Goal: Task Accomplishment & Management: Manage account settings

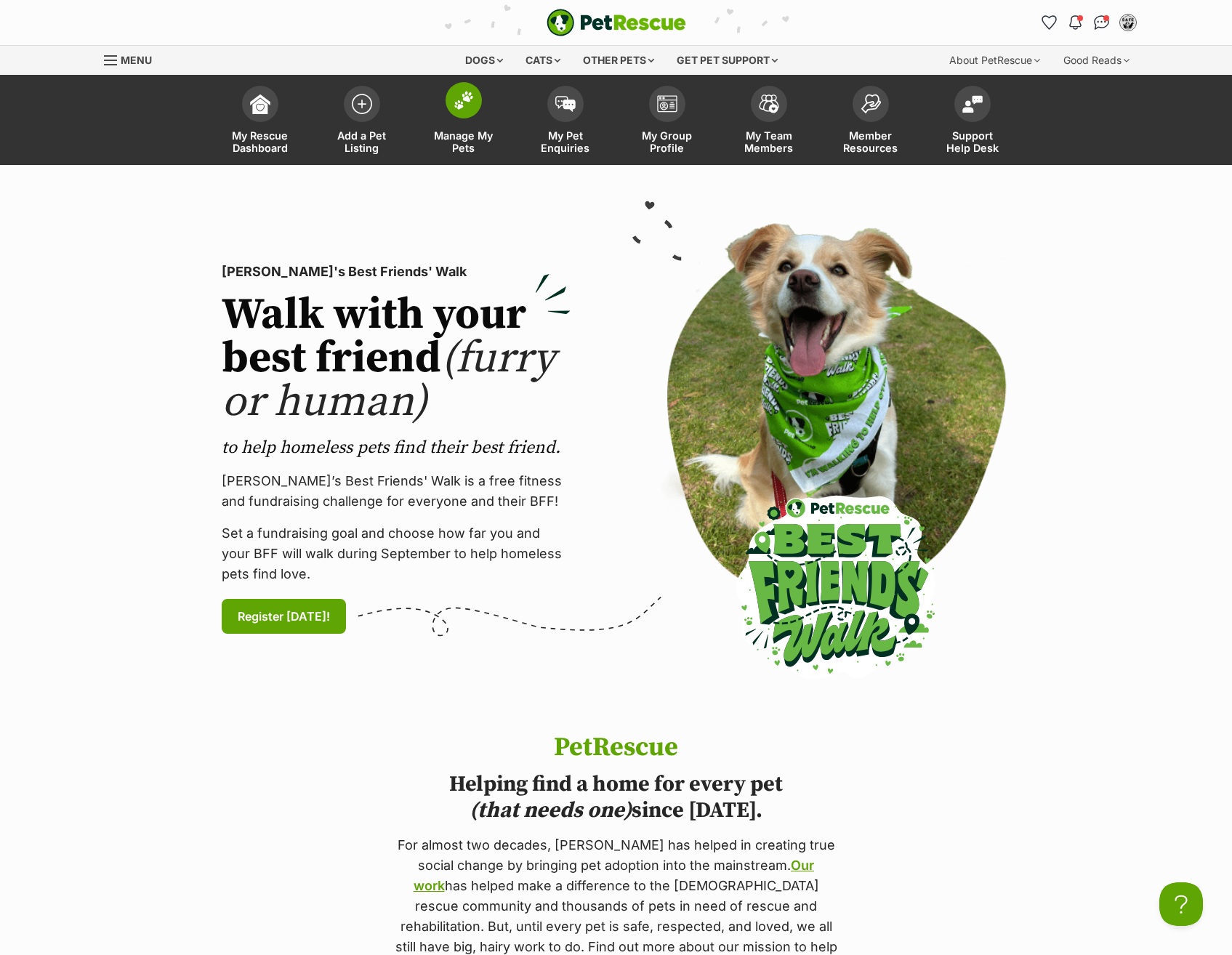
click at [446, 104] on span at bounding box center [463, 101] width 36 height 36
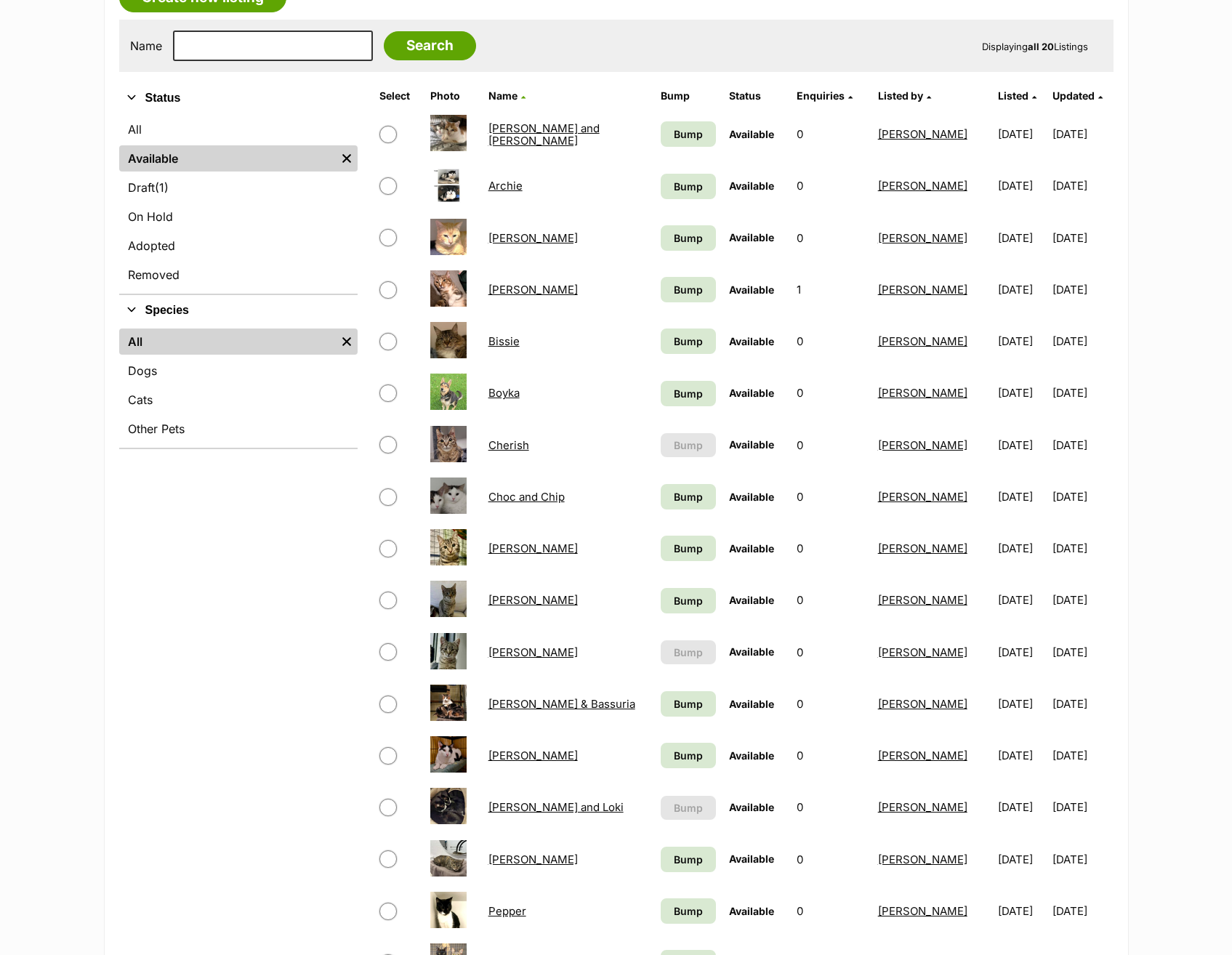
scroll to position [73, 0]
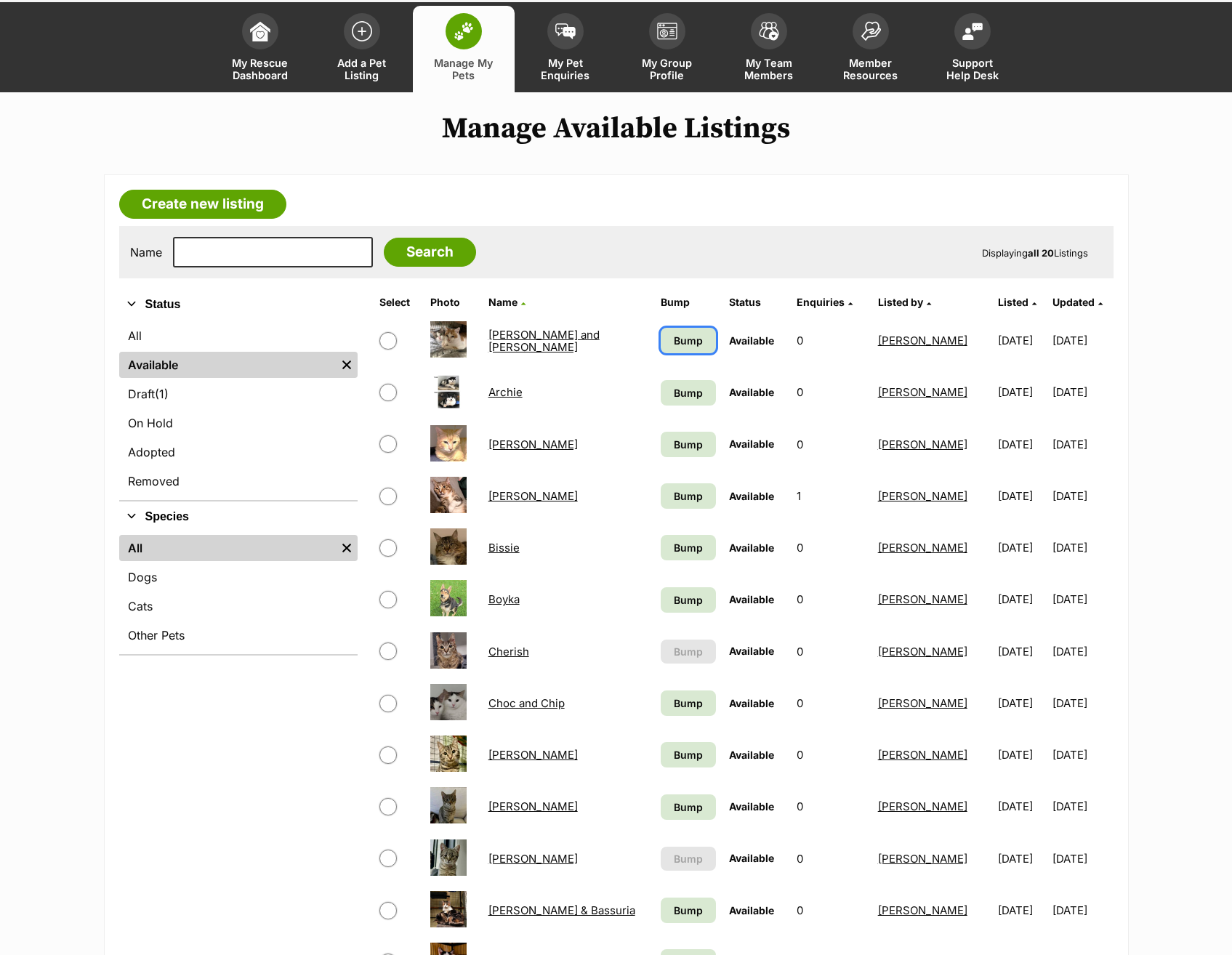
click at [677, 346] on span "Bump" at bounding box center [688, 340] width 29 height 15
click at [686, 386] on span "Bump" at bounding box center [688, 392] width 29 height 15
click at [674, 437] on span "Bump" at bounding box center [688, 444] width 29 height 15
click at [689, 495] on span "Bump" at bounding box center [688, 496] width 29 height 15
click at [689, 536] on link "Bump" at bounding box center [688, 547] width 55 height 25
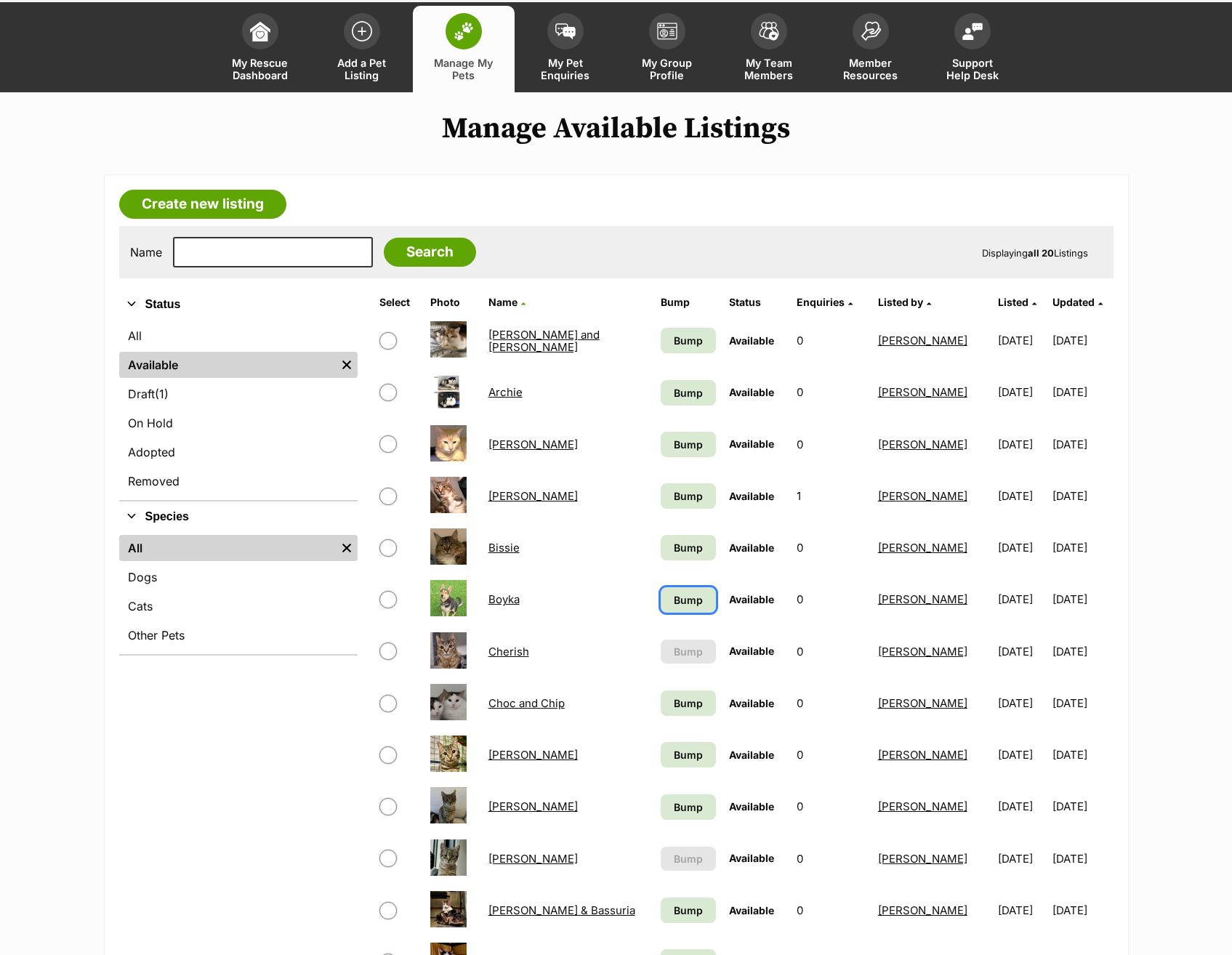
click at [686, 595] on span "Bump" at bounding box center [688, 599] width 29 height 15
click at [697, 697] on link "Bump" at bounding box center [688, 703] width 55 height 25
click at [684, 763] on span "Bump" at bounding box center [688, 754] width 29 height 15
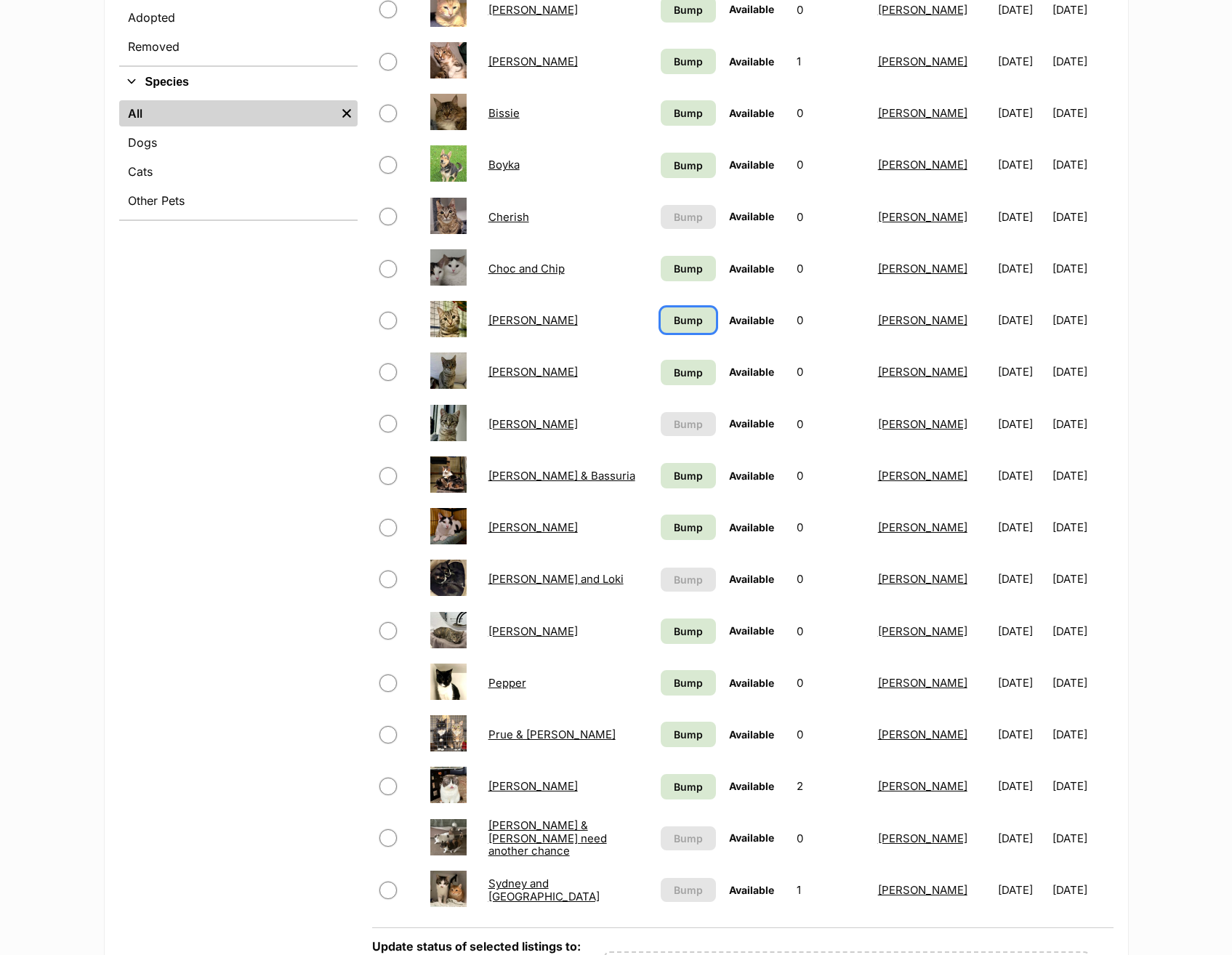
scroll to position [509, 0]
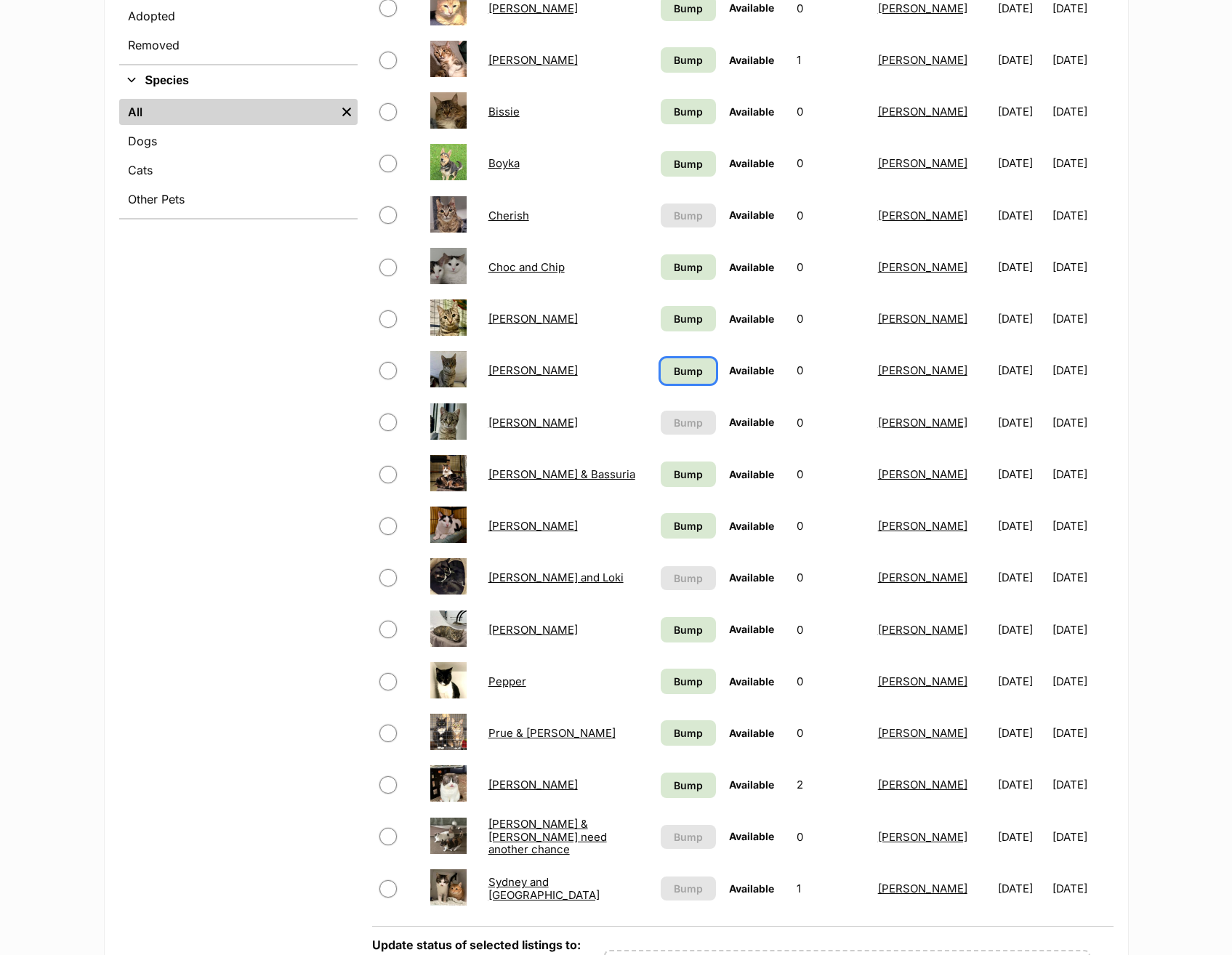
click at [681, 379] on link "Bump" at bounding box center [688, 371] width 55 height 25
drag, startPoint x: 678, startPoint y: 462, endPoint x: 682, endPoint y: 512, distance: 50.2
click at [678, 463] on link "Bump" at bounding box center [688, 474] width 55 height 25
click at [682, 525] on span "Bump" at bounding box center [688, 525] width 29 height 15
click at [677, 631] on span "Bump" at bounding box center [688, 629] width 29 height 15
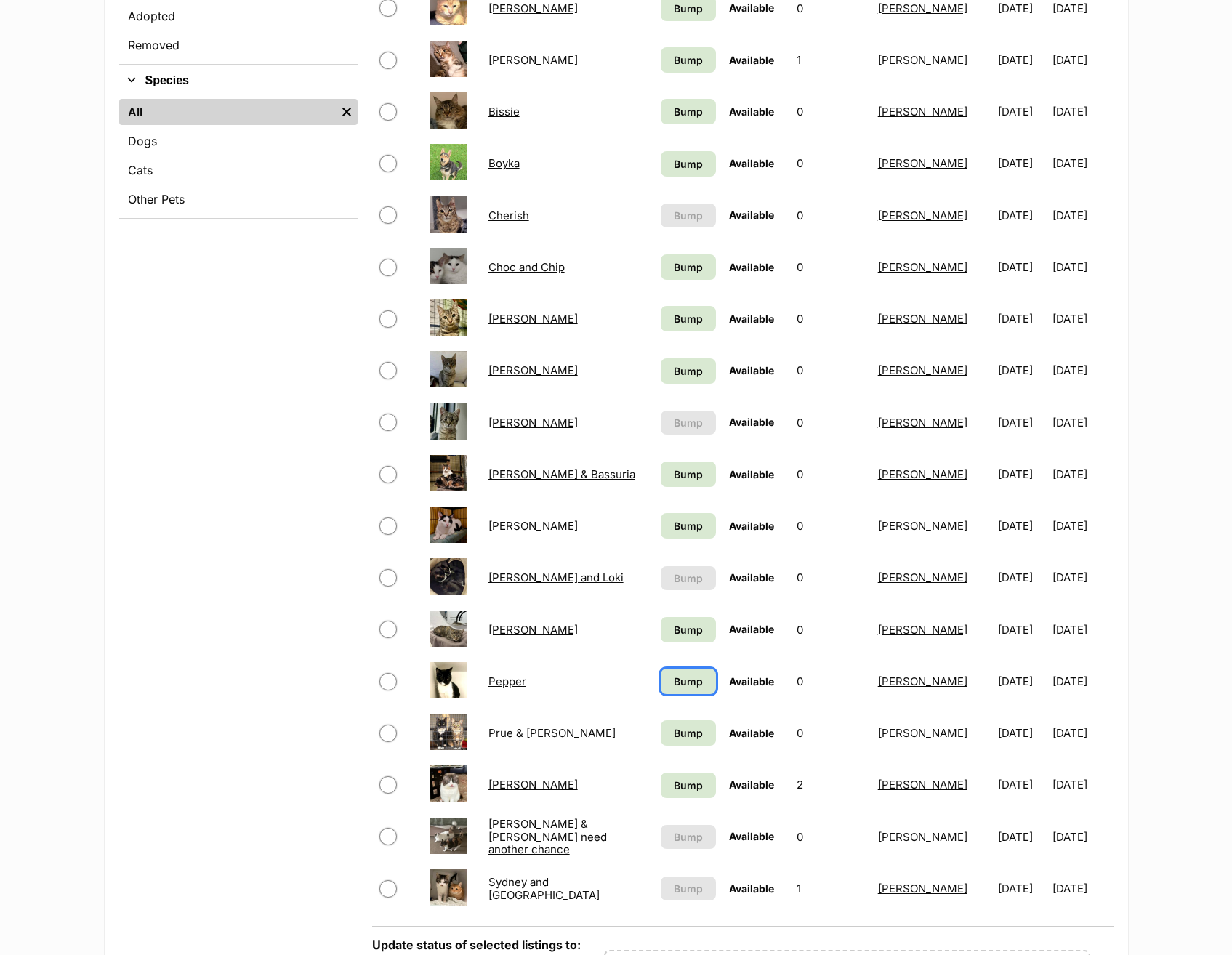
click at [687, 672] on link "Bump" at bounding box center [688, 681] width 55 height 25
click at [676, 732] on span "Bump" at bounding box center [688, 733] width 29 height 15
click at [676, 773] on link "Bump" at bounding box center [688, 785] width 55 height 25
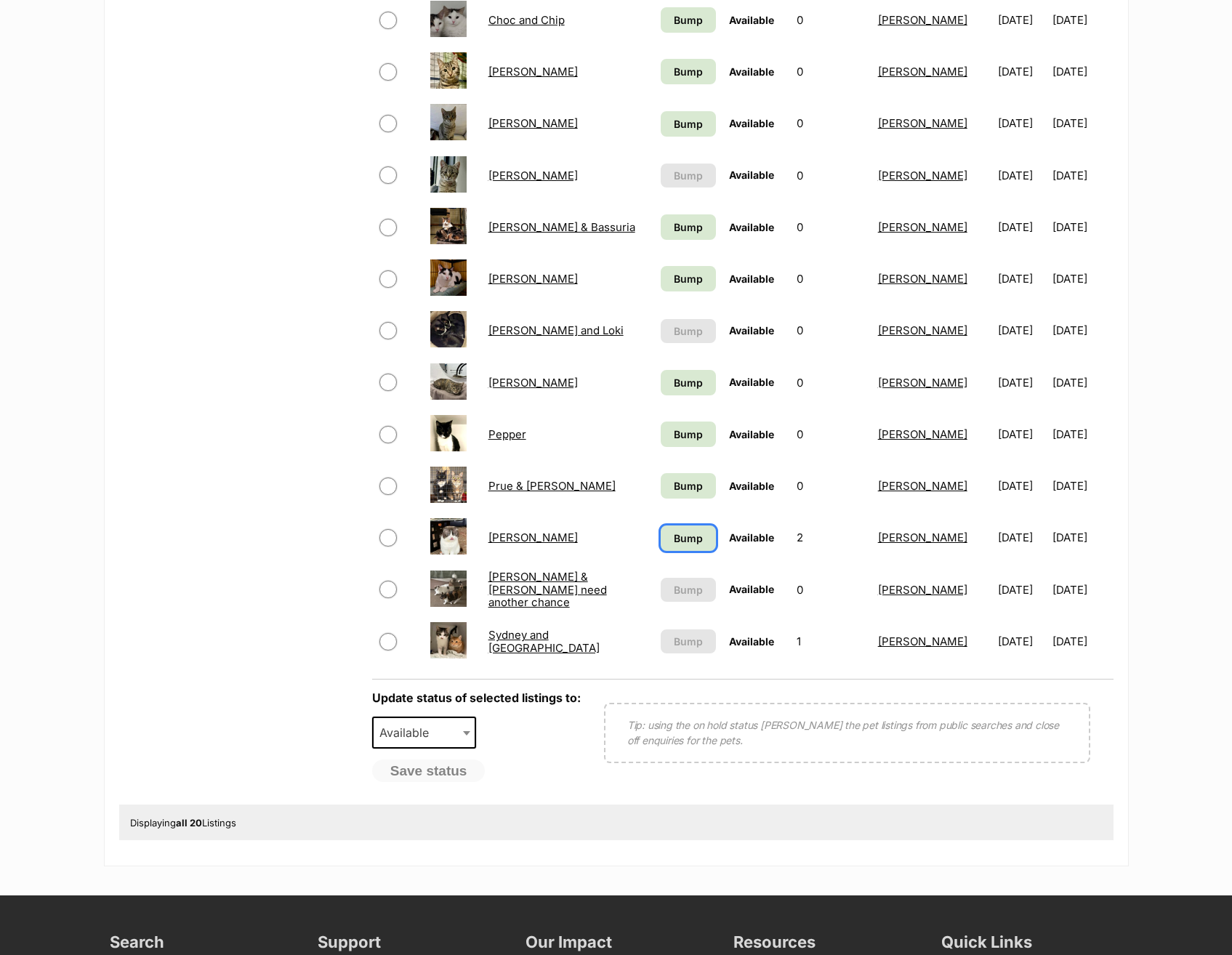
scroll to position [945, 0]
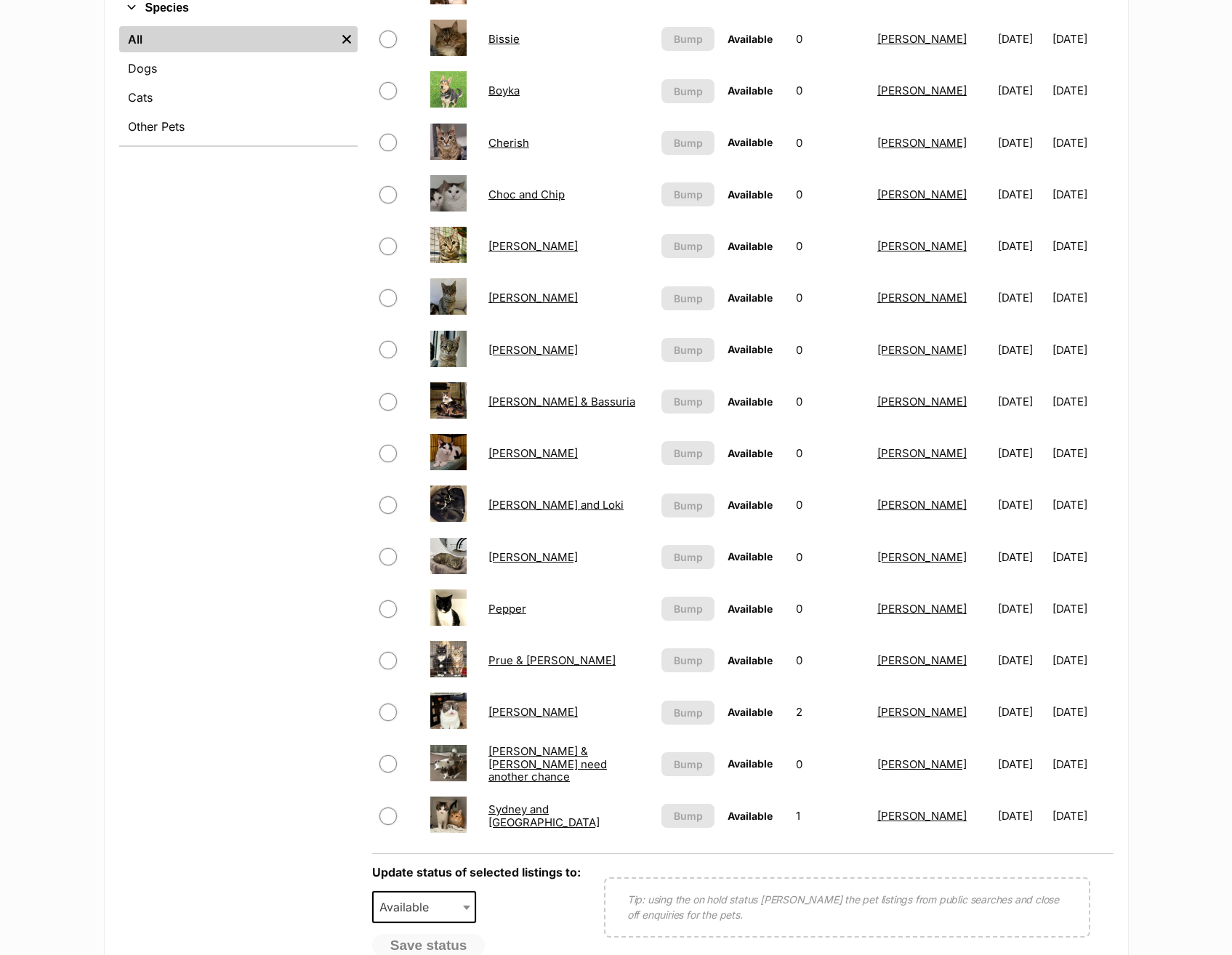
scroll to position [1090, 0]
